Goal: Task Accomplishment & Management: Manage account settings

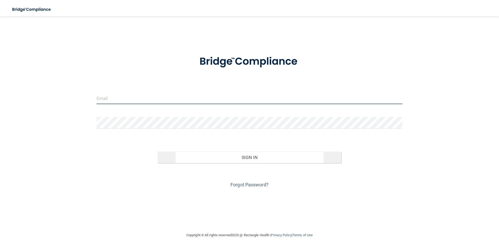
type input "[EMAIL_ADDRESS][DOMAIN_NAME]"
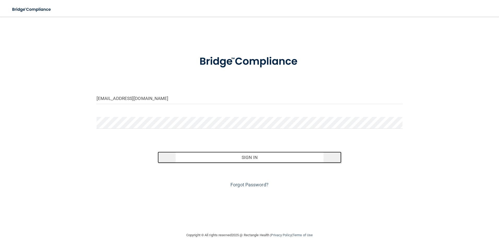
click at [205, 158] on button "Sign In" at bounding box center [250, 157] width 184 height 11
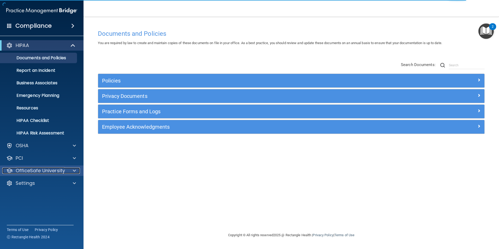
click at [34, 170] on p "OfficeSafe University" at bounding box center [40, 171] width 49 height 6
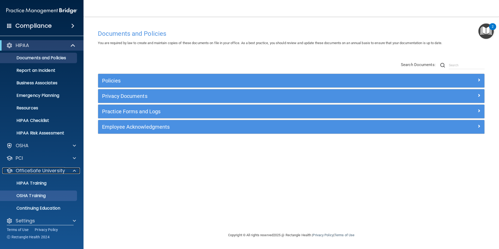
scroll to position [5, 0]
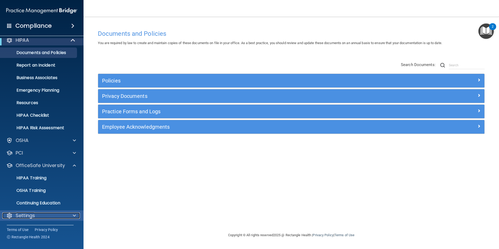
click at [35, 213] on div "Settings" at bounding box center [34, 215] width 65 height 6
click at [36, 217] on div "Settings" at bounding box center [34, 215] width 65 height 6
click at [53, 214] on div "Settings" at bounding box center [34, 215] width 65 height 6
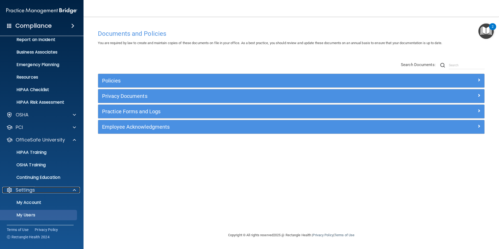
scroll to position [55, 0]
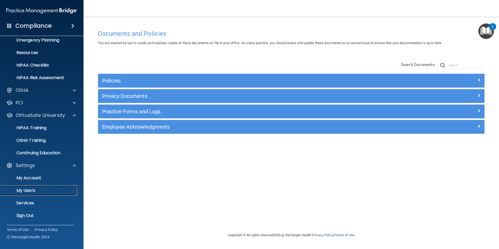
click at [44, 190] on p "My Users" at bounding box center [38, 190] width 71 height 5
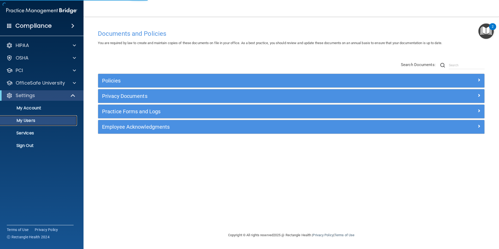
select select "20"
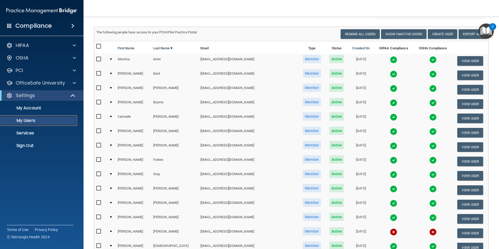
scroll to position [52, 0]
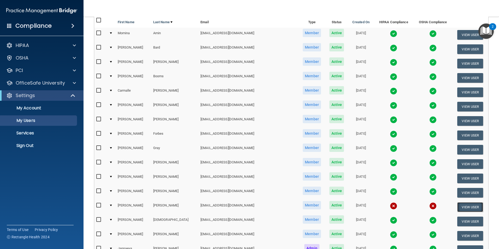
click at [469, 206] on button "View User" at bounding box center [470, 207] width 26 height 10
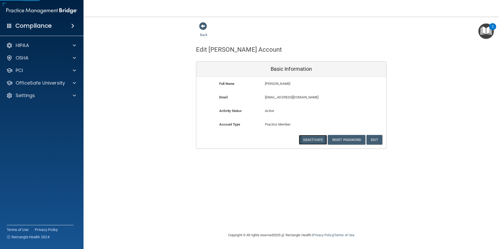
click at [320, 138] on button "Deactivate" at bounding box center [313, 140] width 28 height 10
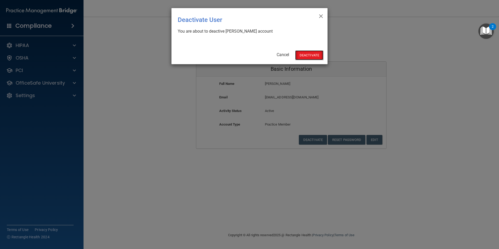
click at [306, 57] on button "Deactivate" at bounding box center [309, 55] width 28 height 10
